Goal: Information Seeking & Learning: Learn about a topic

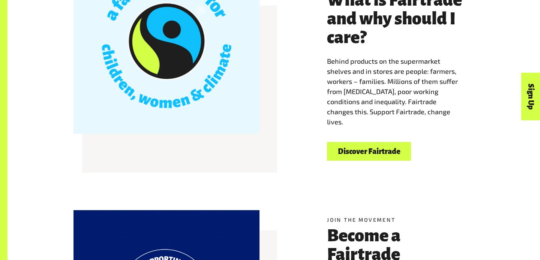
scroll to position [265, 0]
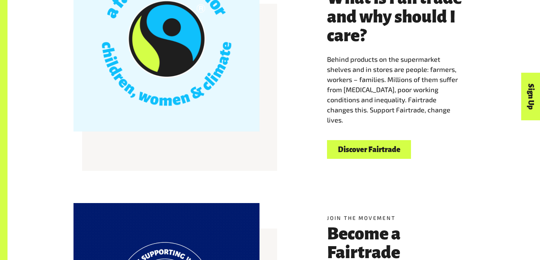
click at [361, 153] on link "Discover Fairtrade" at bounding box center [369, 149] width 84 height 19
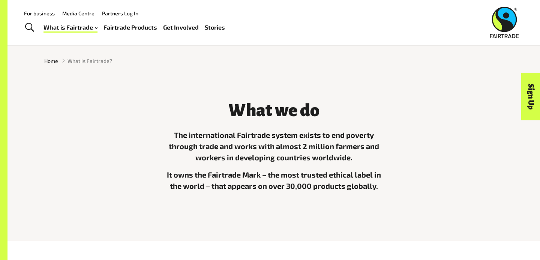
scroll to position [156, 0]
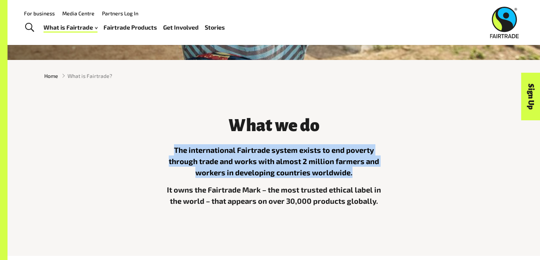
drag, startPoint x: 176, startPoint y: 150, endPoint x: 368, endPoint y: 170, distance: 192.8
click at [368, 170] on p "The international Fairtrade system exists to end poverty through trade and work…" at bounding box center [273, 161] width 225 height 34
click at [175, 146] on p "The international Fairtrade system exists to end poverty through trade and work…" at bounding box center [273, 161] width 225 height 34
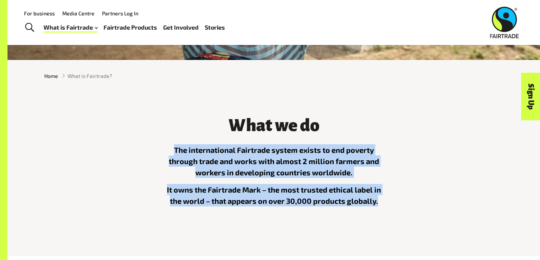
drag, startPoint x: 174, startPoint y: 147, endPoint x: 396, endPoint y: 206, distance: 229.0
click at [396, 206] on div "What we do The international Fairtrade system exists to end poverty through tra…" at bounding box center [274, 168] width 468 height 123
copy div "The international Fairtrade system exists to end poverty through trade and work…"
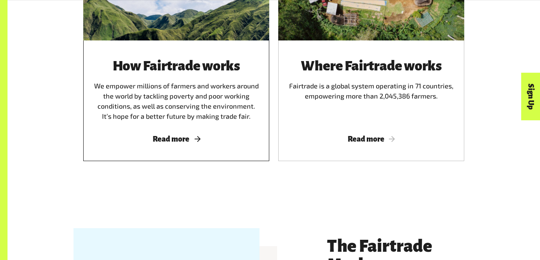
scroll to position [521, 0]
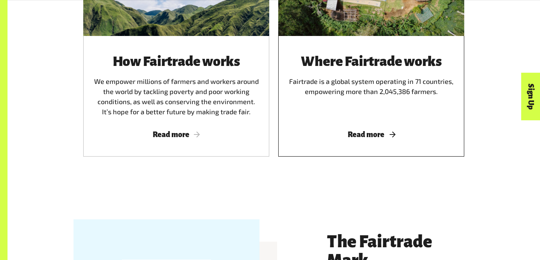
click at [328, 101] on div "Where Fairtrade works Fairtrade is a global system operating in 71 countries, e…" at bounding box center [371, 85] width 168 height 63
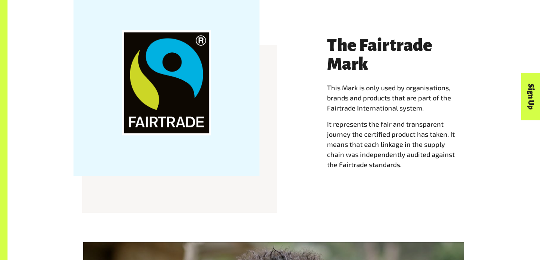
scroll to position [720, 0]
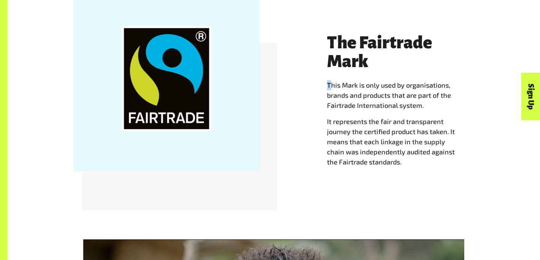
drag, startPoint x: 327, startPoint y: 86, endPoint x: 331, endPoint y: 89, distance: 4.5
click at [331, 89] on p "This Mark is only used by organisations, brands and products that are part of t…" at bounding box center [400, 95] width 147 height 30
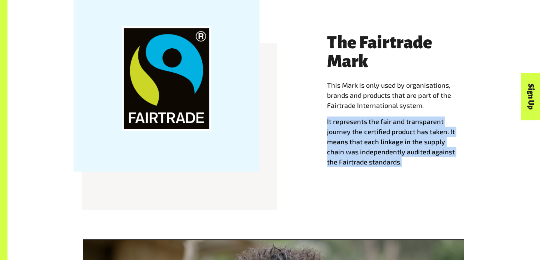
drag, startPoint x: 325, startPoint y: 122, endPoint x: 442, endPoint y: 179, distance: 130.5
click at [442, 180] on div "The Fairtrade Mark This Mark is only used by organisations, brands and products…" at bounding box center [401, 107] width 156 height 149
copy p "It represents the fair and transparent journey the certified product has taken.…"
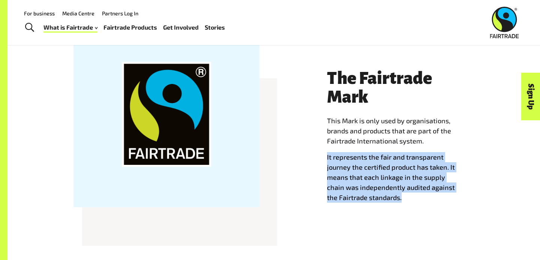
scroll to position [684, 0]
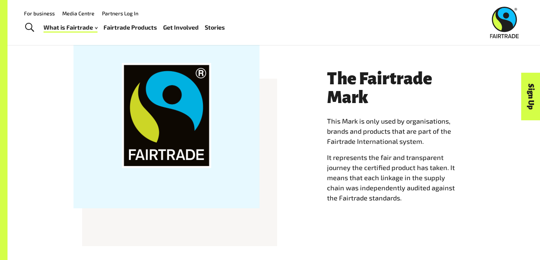
click at [316, 106] on div "The Fairtrade Mark This Mark is only used by organisations, brands and products…" at bounding box center [274, 144] width 468 height 186
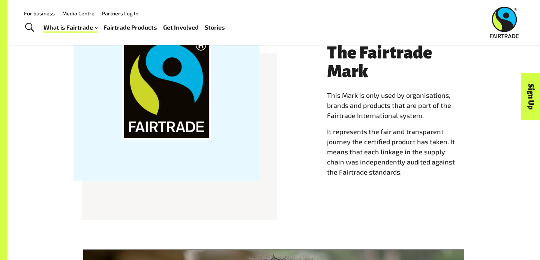
scroll to position [710, 0]
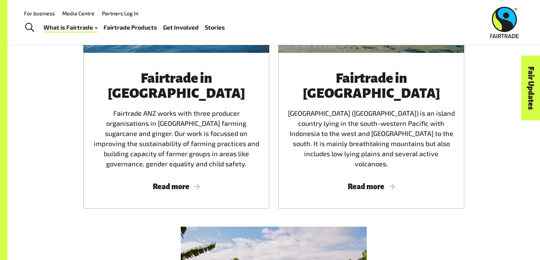
scroll to position [1170, 0]
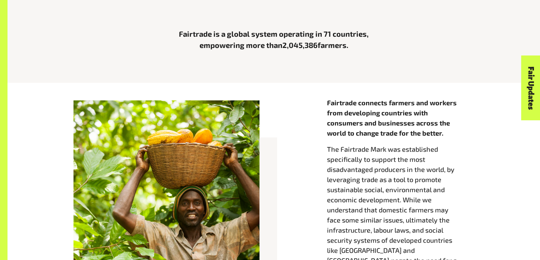
scroll to position [245, 0]
